Goal: Transaction & Acquisition: Subscribe to service/newsletter

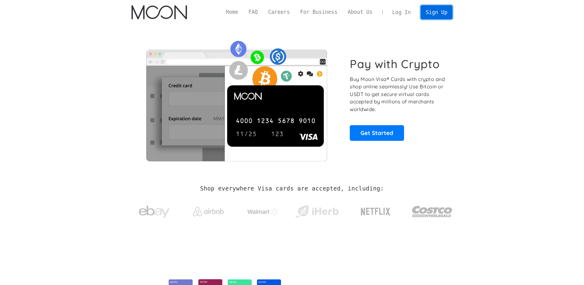
click at [436, 13] on link "Sign Up" at bounding box center [437, 12] width 32 height 14
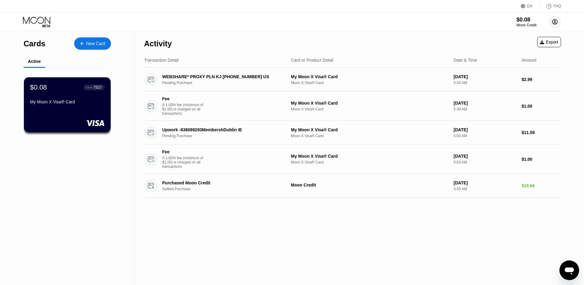
click at [557, 21] on icon at bounding box center [554, 21] width 5 height 5
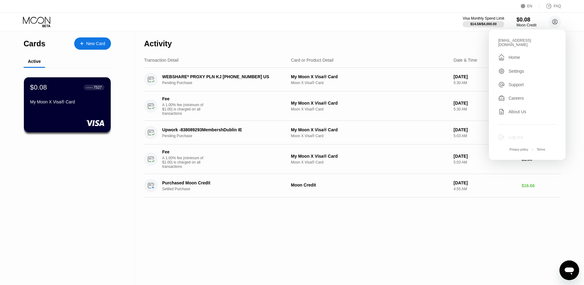
click at [527, 134] on div "Log out" at bounding box center [527, 137] width 58 height 7
click at [529, 134] on div "Log out" at bounding box center [527, 137] width 58 height 7
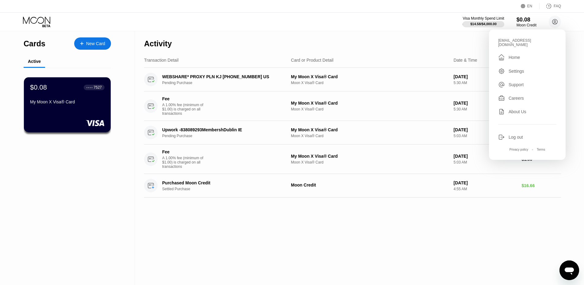
click at [529, 134] on div "Log out" at bounding box center [527, 137] width 58 height 7
click at [297, 247] on div "Activity Export Transaction Detail Card or Product Detail Date & Time Amount WE…" at bounding box center [352, 158] width 435 height 254
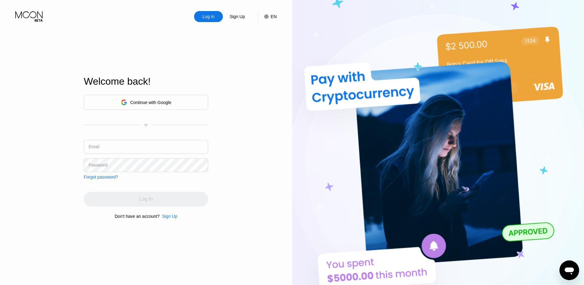
type input "[EMAIL_ADDRESS][DOMAIN_NAME]"
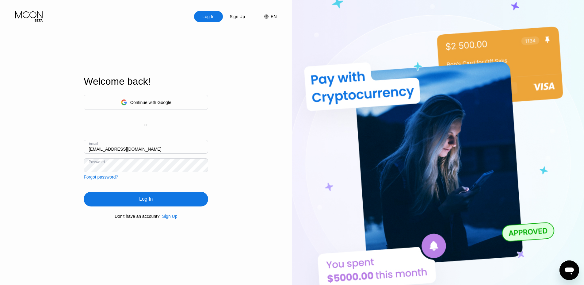
click at [163, 223] on div "Welcome back! Continue with Google or Email [EMAIL_ADDRESS][DOMAIN_NAME] Passwo…" at bounding box center [146, 147] width 124 height 313
click at [170, 217] on div "Sign Up" at bounding box center [169, 216] width 15 height 5
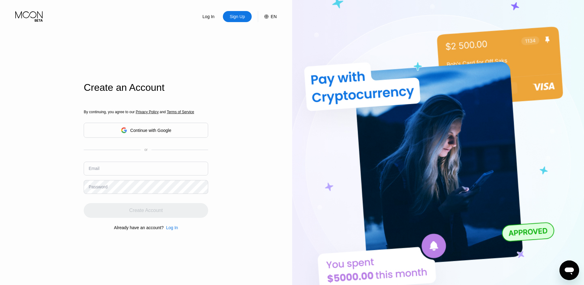
click at [158, 173] on input "text" at bounding box center [146, 169] width 124 height 14
paste input "[EMAIL_ADDRESS][DOMAIN_NAME]"
type input "[EMAIL_ADDRESS][DOMAIN_NAME]"
click at [246, 171] on div "Log In Sign Up EN Language Select an item Save Create an Account By continuing,…" at bounding box center [146, 156] width 292 height 313
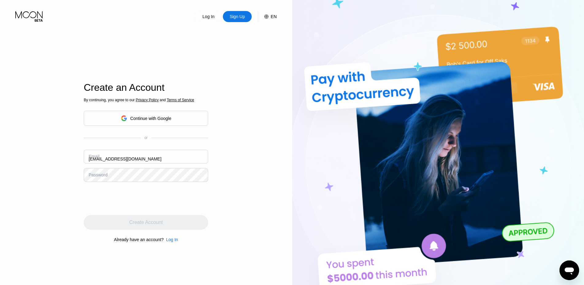
click at [228, 204] on div "Log In Sign Up EN Language Select an item Save Create an Account By continuing,…" at bounding box center [146, 156] width 292 height 313
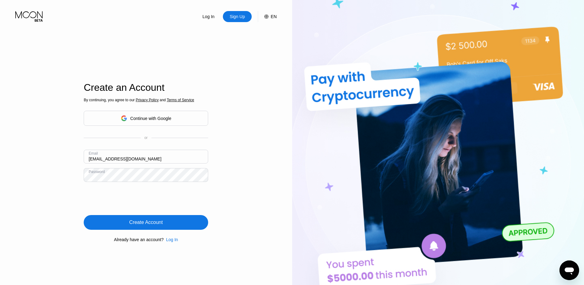
click at [183, 225] on div "Create Account" at bounding box center [146, 222] width 124 height 15
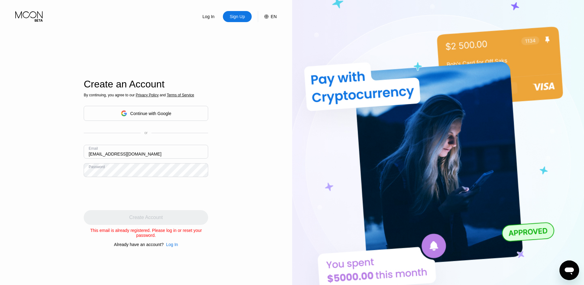
click at [161, 159] on div "Email geraldbush25@outlook.com" at bounding box center [146, 154] width 124 height 18
click at [163, 150] on input "[EMAIL_ADDRESS][DOMAIN_NAME]" at bounding box center [146, 152] width 124 height 14
paste input "davidhassett32"
type input "[EMAIL_ADDRESS][DOMAIN_NAME]"
click at [242, 188] on div "Log In Sign Up EN Language Select an item Save Create an Account By continuing,…" at bounding box center [146, 156] width 292 height 313
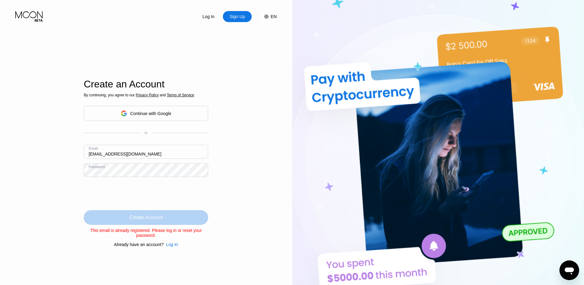
click at [201, 219] on div "Create Account" at bounding box center [146, 217] width 124 height 15
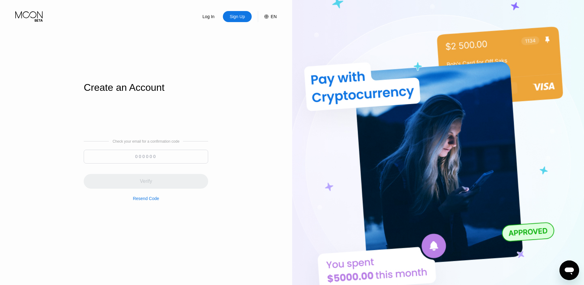
click at [149, 161] on input at bounding box center [146, 157] width 124 height 14
paste input "190739"
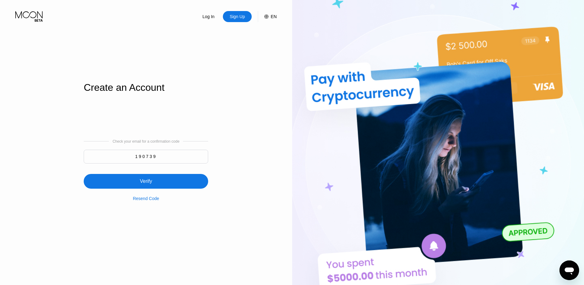
type input "190739"
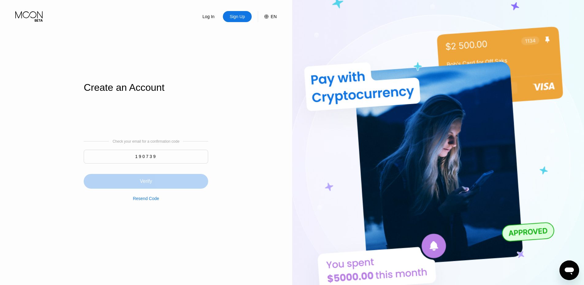
click at [167, 176] on div "Verify" at bounding box center [146, 181] width 124 height 15
